Goal: Task Accomplishment & Management: Manage account settings

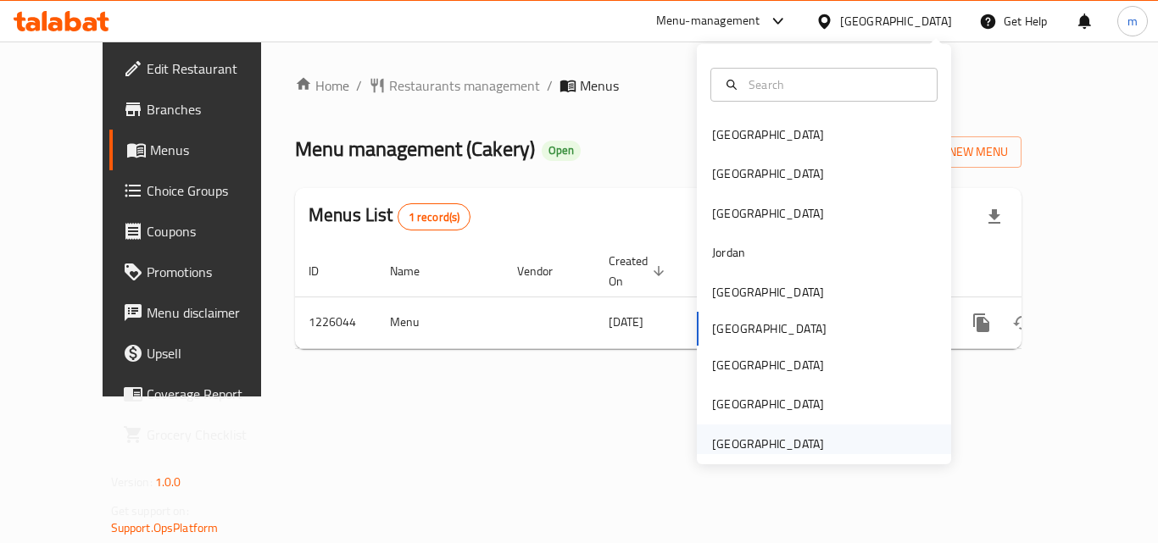
click at [741, 441] on div "[GEOGRAPHIC_DATA]" at bounding box center [768, 444] width 112 height 19
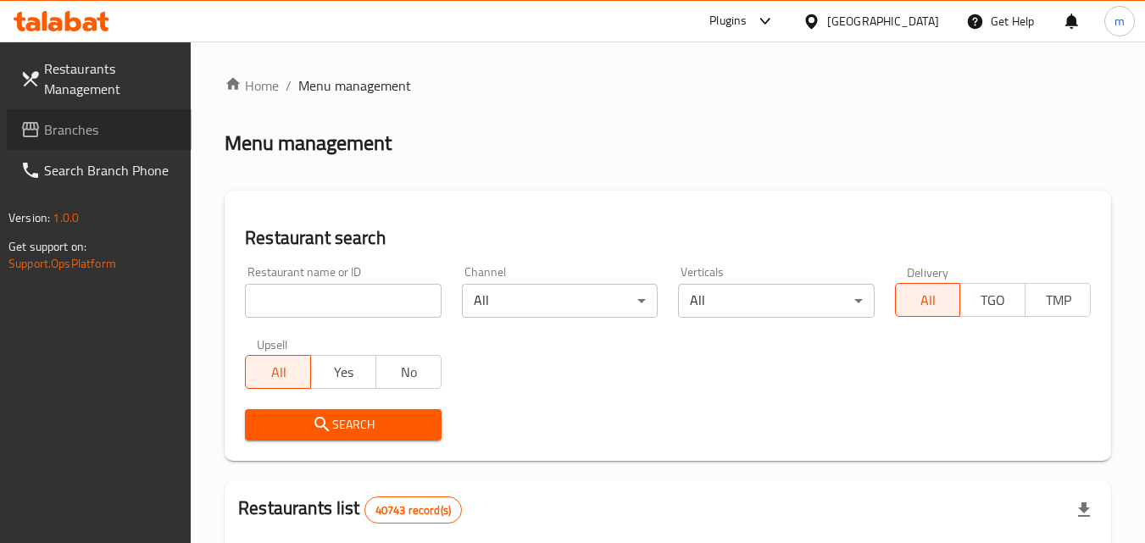
click at [98, 114] on link "Branches" at bounding box center [99, 129] width 185 height 41
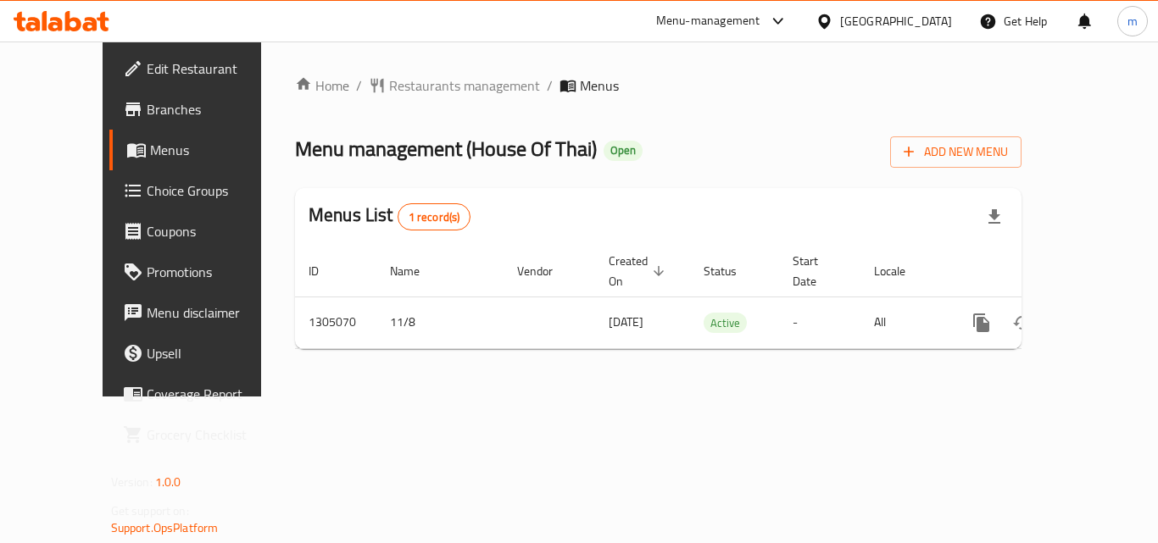
drag, startPoint x: 546, startPoint y: 108, endPoint x: 580, endPoint y: 159, distance: 61.8
click at [568, 146] on div "Home / Restaurants management / Menus Menu management ( House Of Thai ) Open Ad…" at bounding box center [658, 218] width 727 height 287
